Goal: Information Seeking & Learning: Learn about a topic

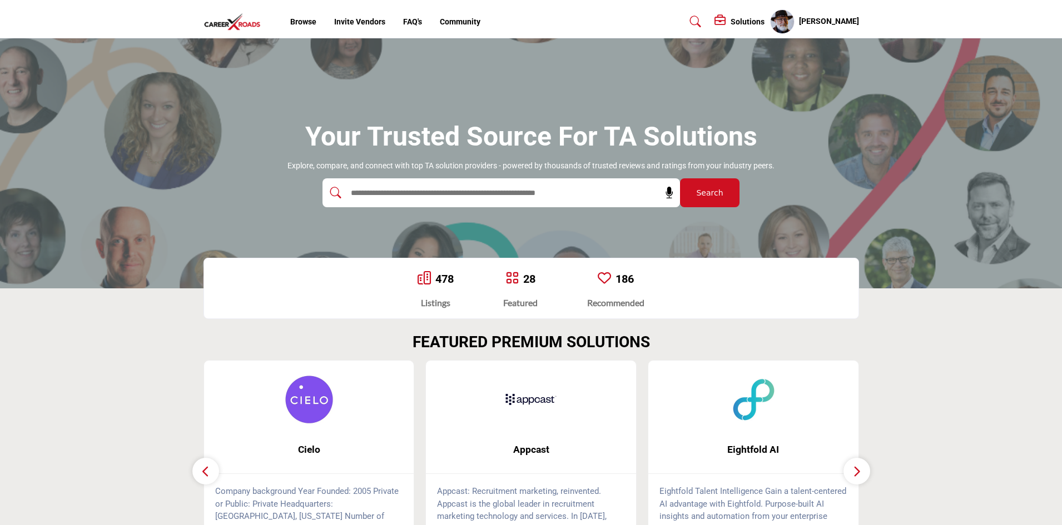
click at [737, 21] on div "Solutions" at bounding box center [739, 21] width 50 height 13
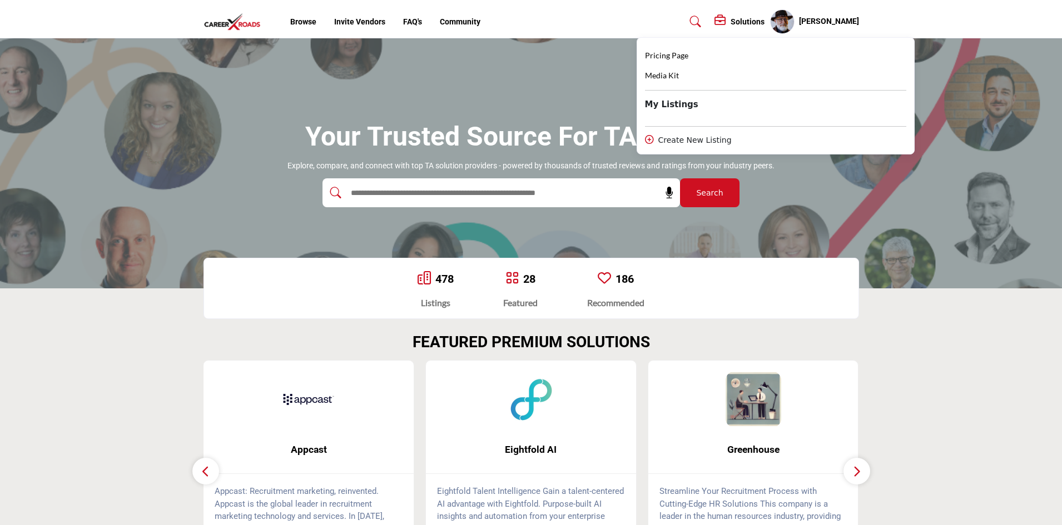
click at [758, 22] on h5 "Solutions" at bounding box center [748, 22] width 34 height 10
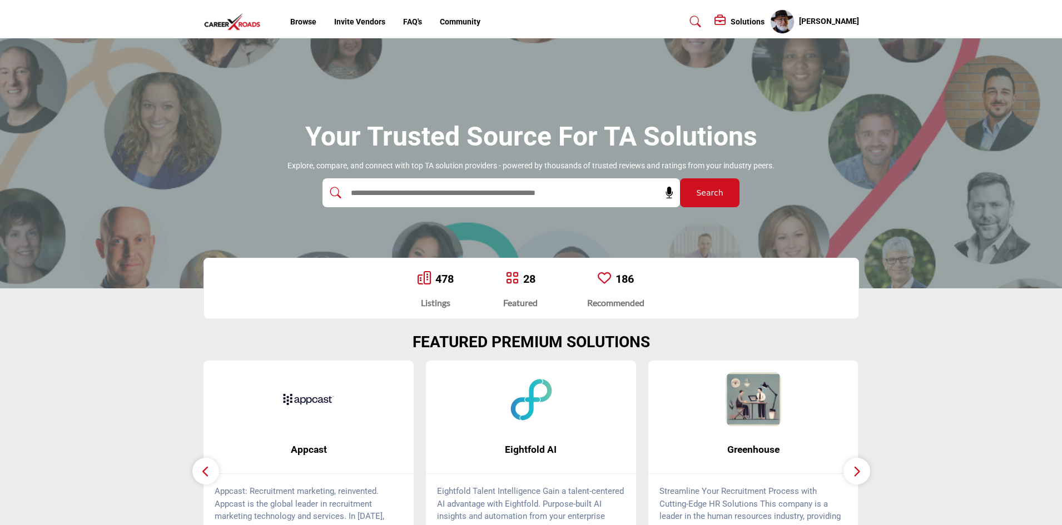
click at [740, 23] on h5 "Solutions" at bounding box center [748, 22] width 34 height 10
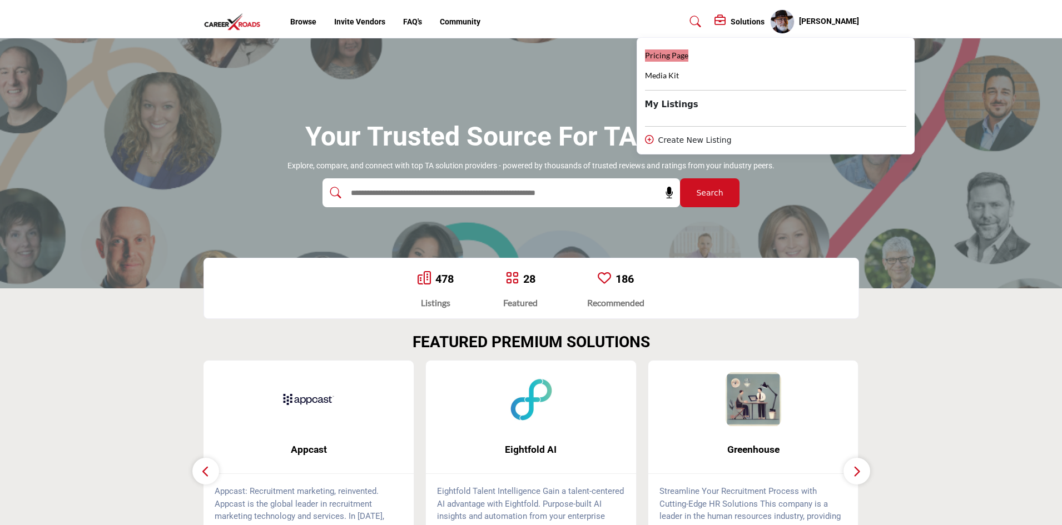
click at [676, 56] on span "Pricing Page" at bounding box center [666, 55] width 43 height 9
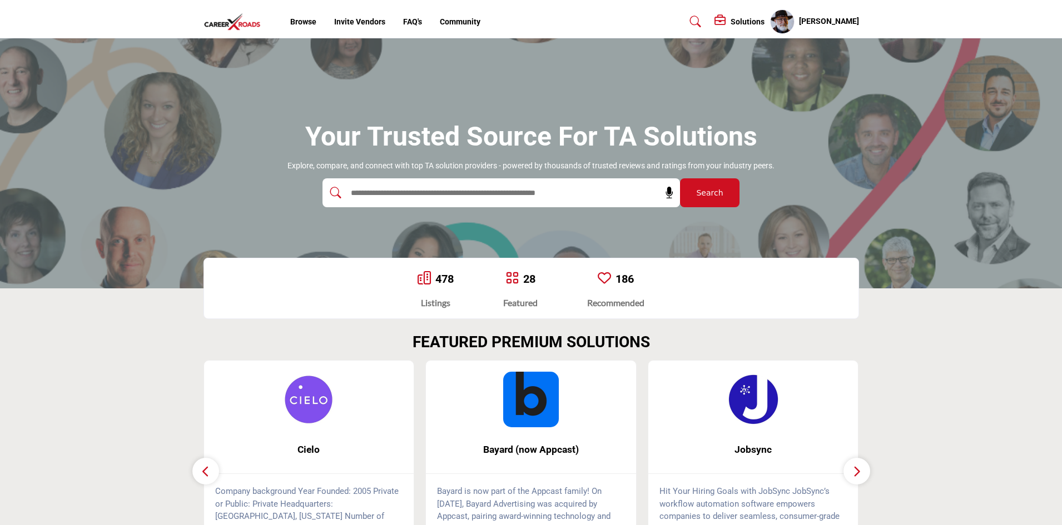
click at [746, 23] on h5 "Solutions" at bounding box center [748, 22] width 34 height 10
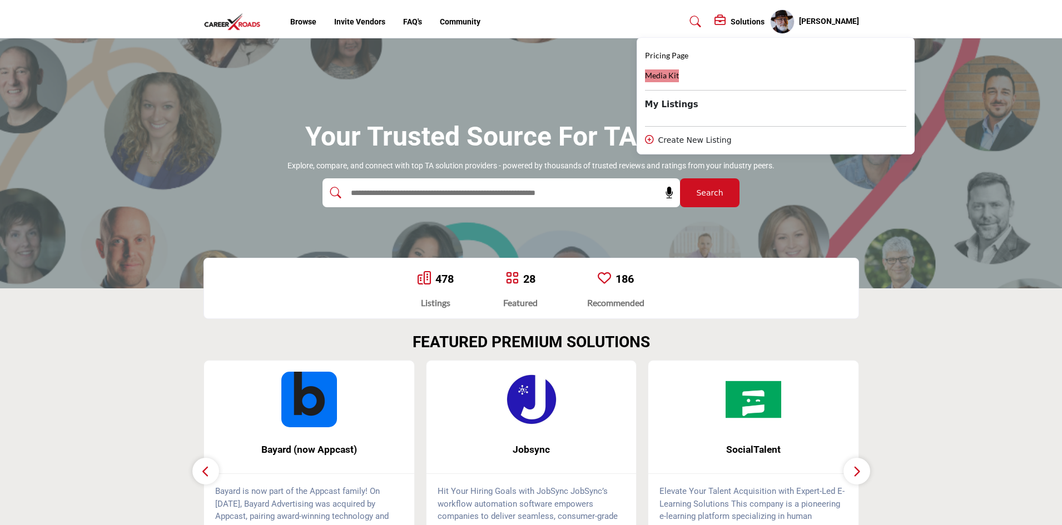
click at [671, 79] on span "Media Kit" at bounding box center [662, 75] width 34 height 9
